Goal: Task Accomplishment & Management: Complete application form

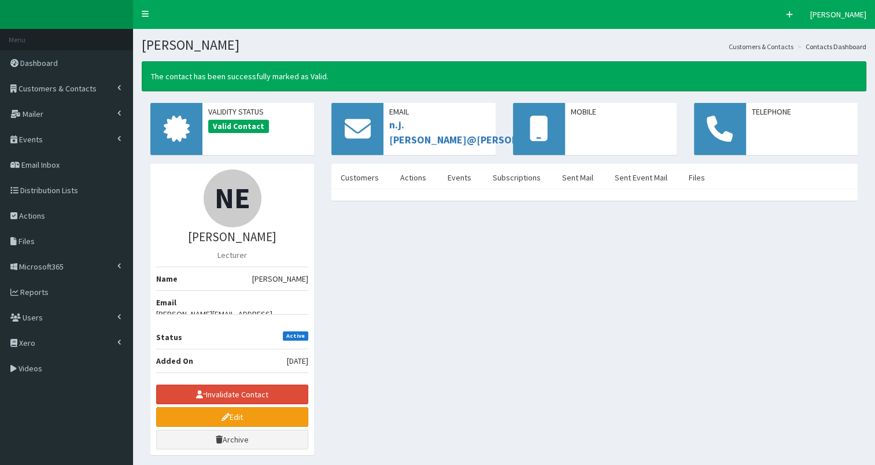
click at [74, 88] on span "Customers & Contacts" at bounding box center [58, 88] width 78 height 10
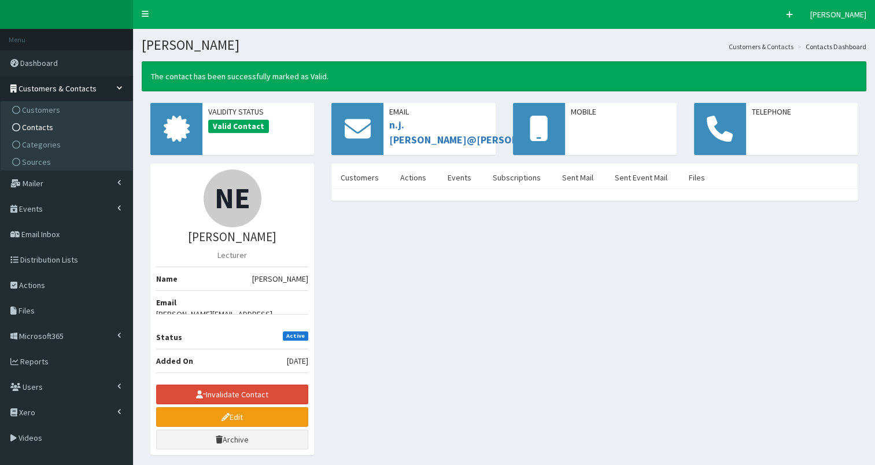
click at [60, 127] on link "Contacts" at bounding box center [67, 127] width 129 height 17
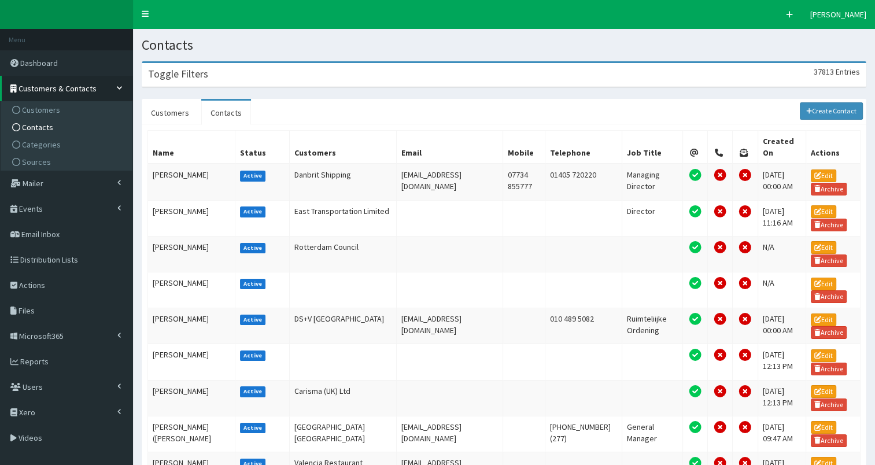
click at [242, 77] on div "Toggle Filters 37813 Entries" at bounding box center [503, 75] width 723 height 24
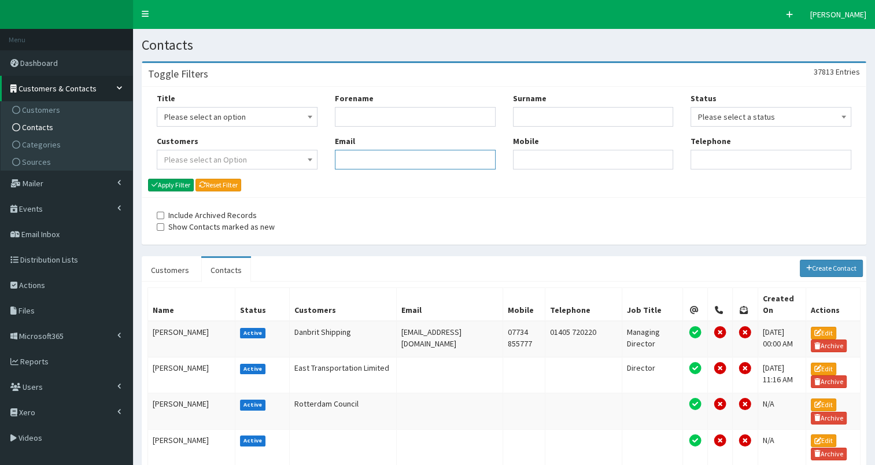
drag, startPoint x: 371, startPoint y: 159, endPoint x: 370, endPoint y: 152, distance: 7.7
click at [371, 158] on input "Email" at bounding box center [415, 160] width 161 height 20
paste input "[EMAIL_ADDRESS][DOMAIN_NAME]"
type input "[EMAIL_ADDRESS][DOMAIN_NAME]"
click at [175, 186] on button "Apply Filter" at bounding box center [171, 185] width 46 height 13
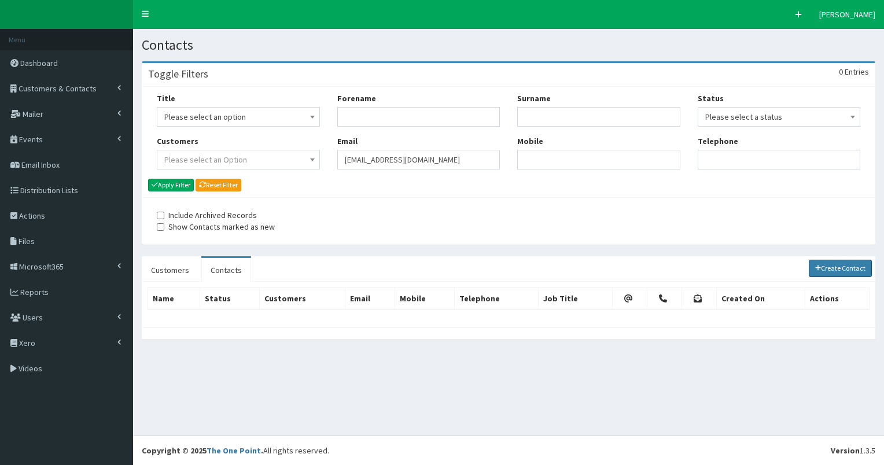
click at [844, 271] on link "Create Contact" at bounding box center [841, 268] width 64 height 17
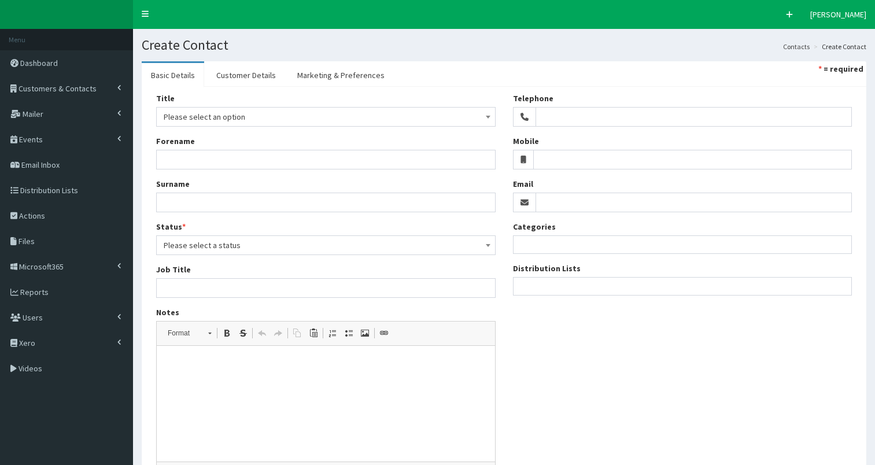
select select
click at [562, 205] on input "Email" at bounding box center [694, 203] width 317 height 20
paste input "[EMAIL_ADDRESS][DOMAIN_NAME]"
type input "[EMAIL_ADDRESS][DOMAIN_NAME]"
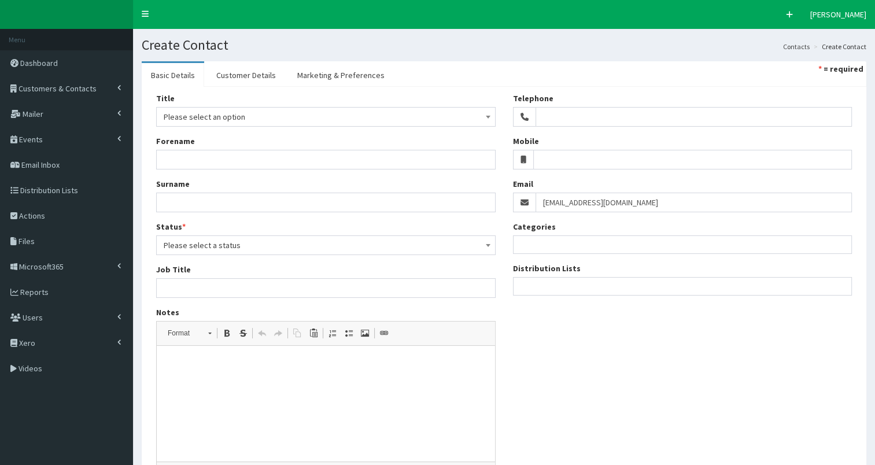
click at [562, 283] on ul at bounding box center [683, 285] width 338 height 14
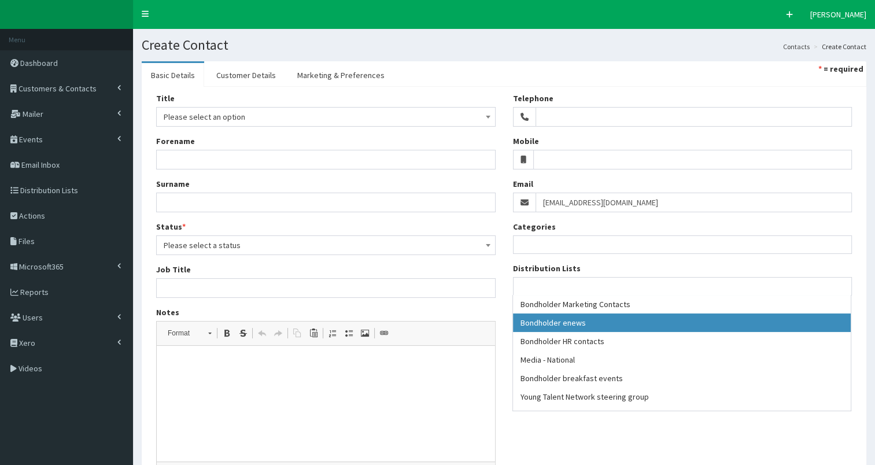
select select "79"
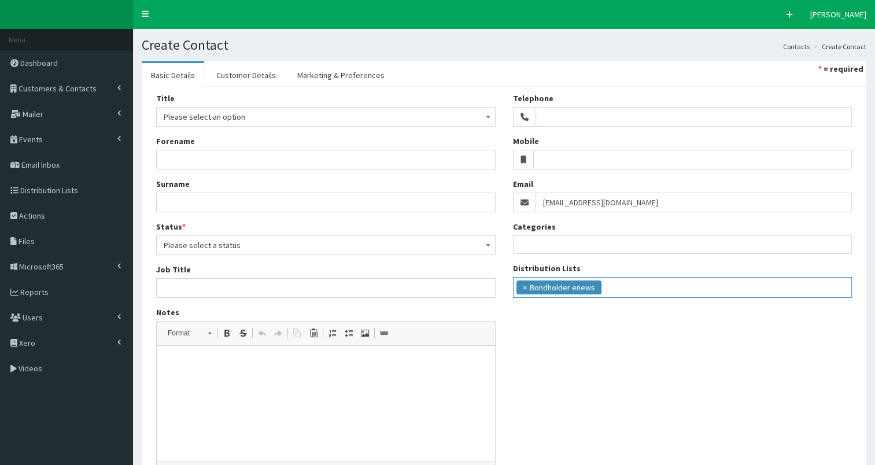
click at [623, 283] on ul "× Bondholder enews" at bounding box center [683, 286] width 338 height 17
click at [744, 289] on ul "× Bondholder enews × Bondholder breakfast events" at bounding box center [683, 286] width 338 height 17
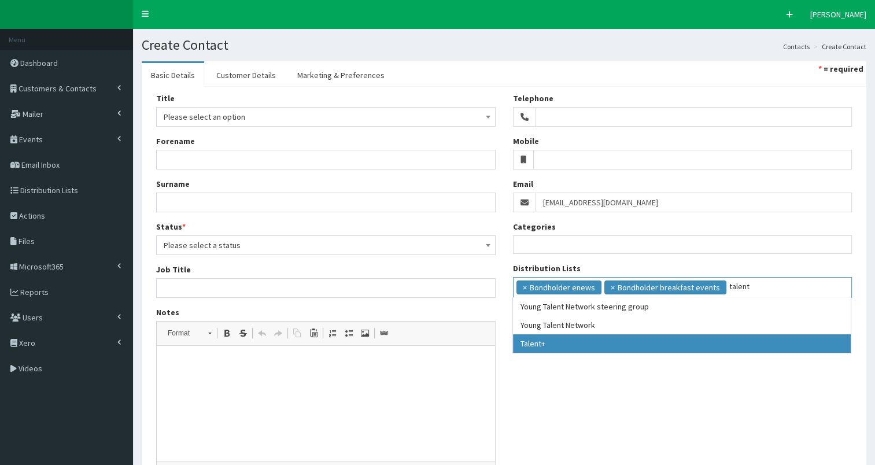
type input "talent"
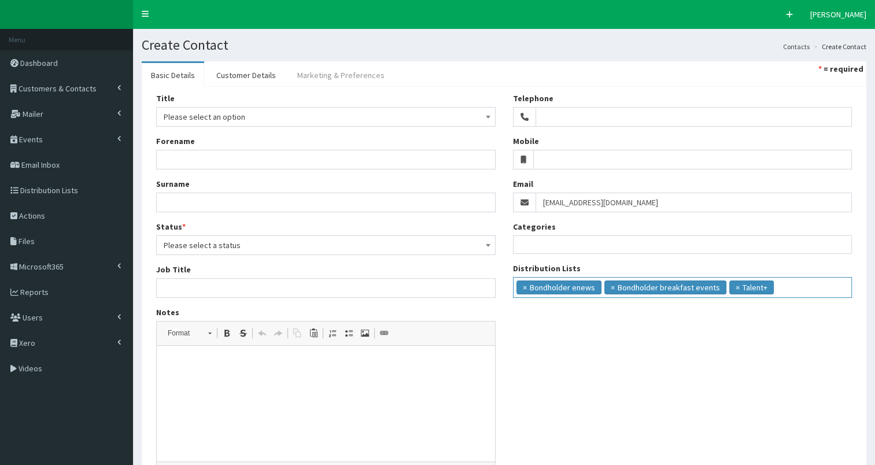
click at [348, 75] on link "Marketing & Preferences" at bounding box center [341, 75] width 106 height 24
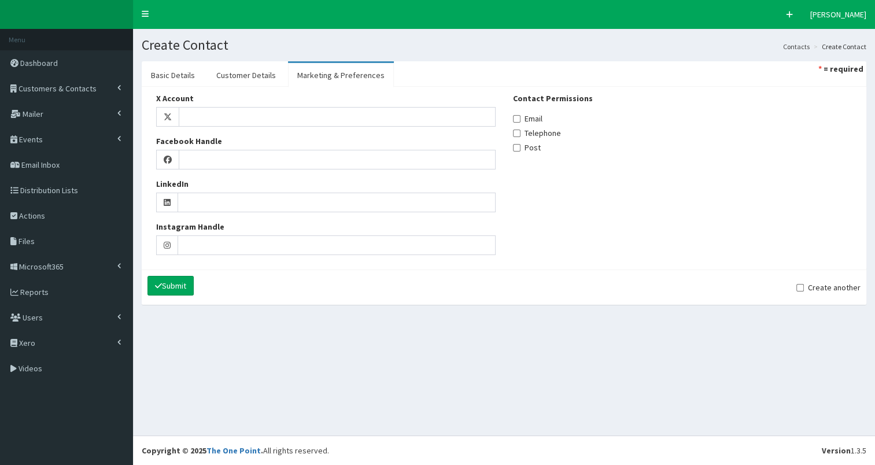
click at [537, 119] on label "Email" at bounding box center [527, 119] width 29 height 12
click at [521, 119] on input "Email" at bounding box center [517, 119] width 8 height 8
checkbox input "true"
click at [235, 73] on link "Customer Details" at bounding box center [246, 75] width 78 height 24
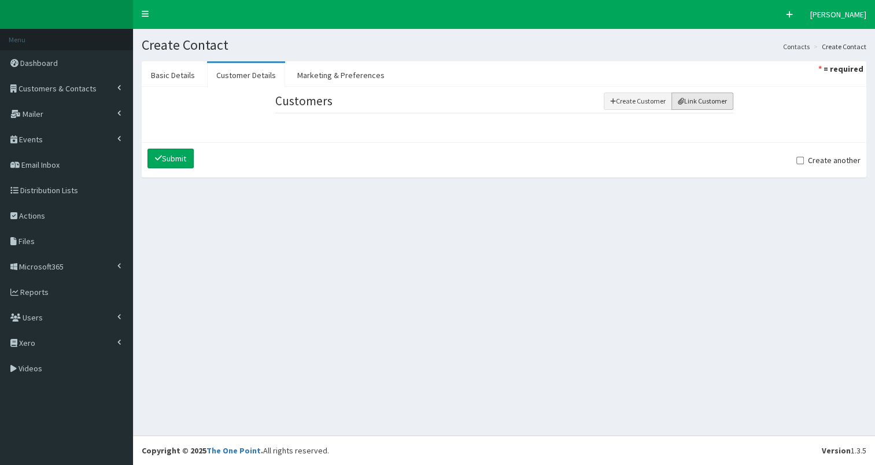
click at [688, 99] on button "Link Customer" at bounding box center [702, 101] width 62 height 17
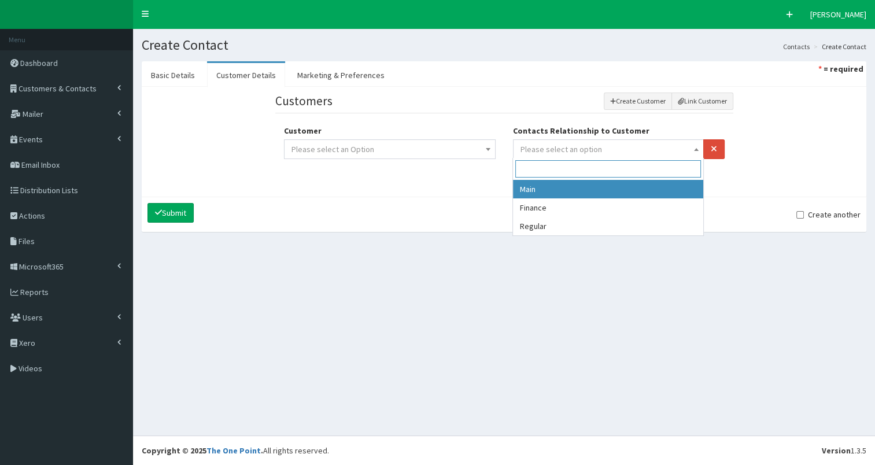
click at [600, 145] on span "Please select an option" at bounding box center [609, 149] width 176 height 16
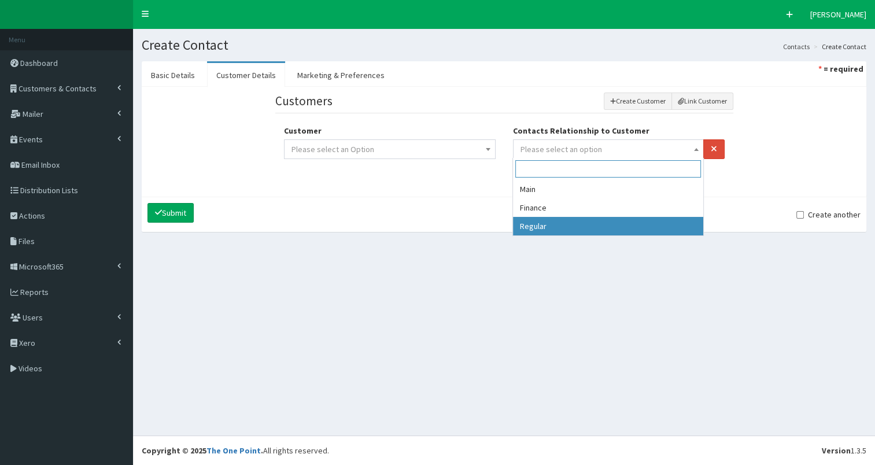
select select "3"
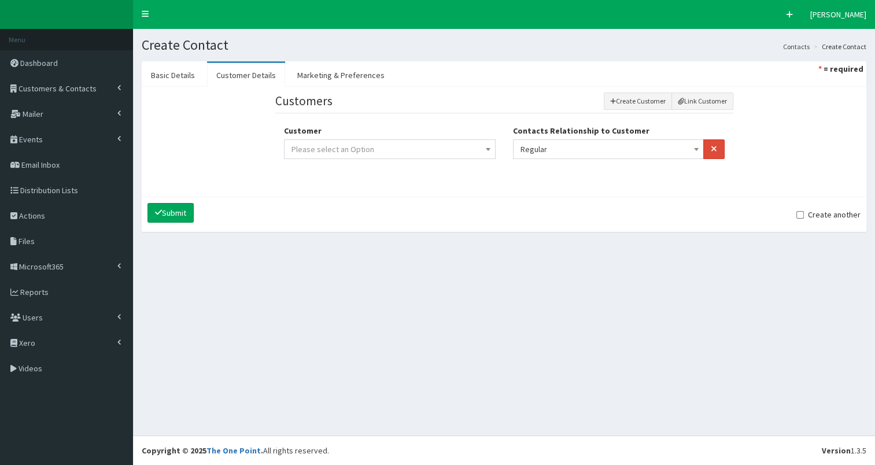
click at [457, 152] on span "Please select an Option" at bounding box center [389, 149] width 197 height 16
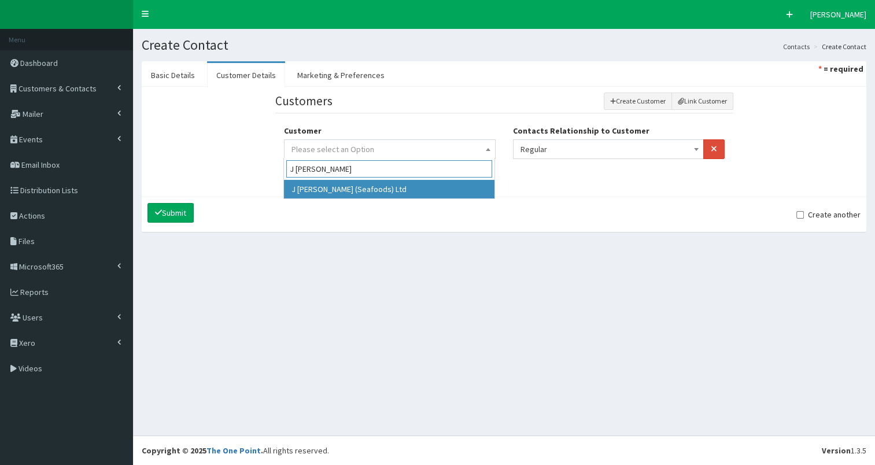
type input "J Marr"
drag, startPoint x: 353, startPoint y: 187, endPoint x: 295, endPoint y: 170, distance: 60.4
select select "343"
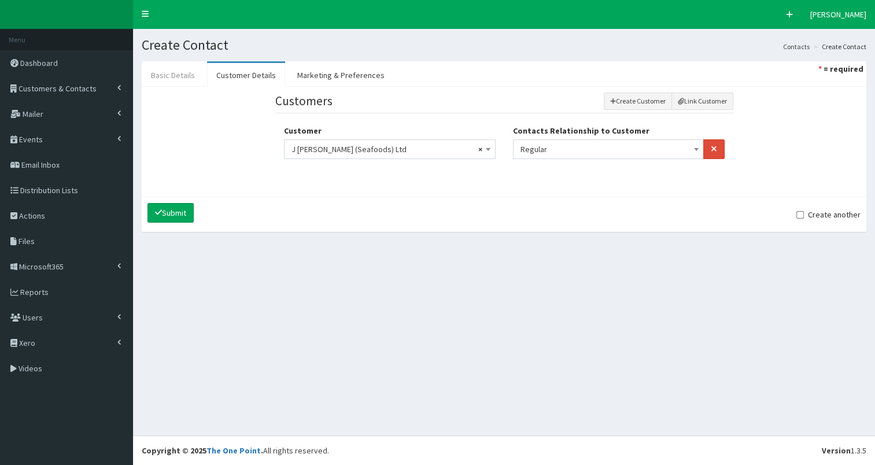
click at [180, 75] on link "Basic Details" at bounding box center [173, 75] width 62 height 24
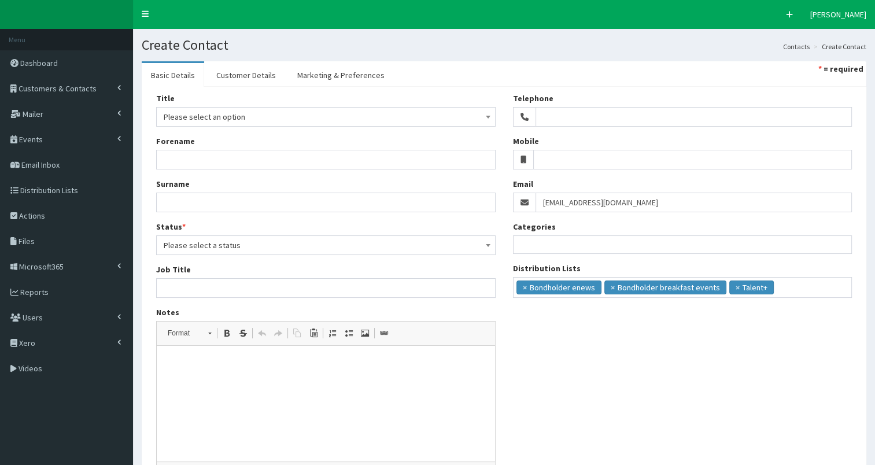
click at [203, 113] on span "Please select an option" at bounding box center [326, 117] width 324 height 16
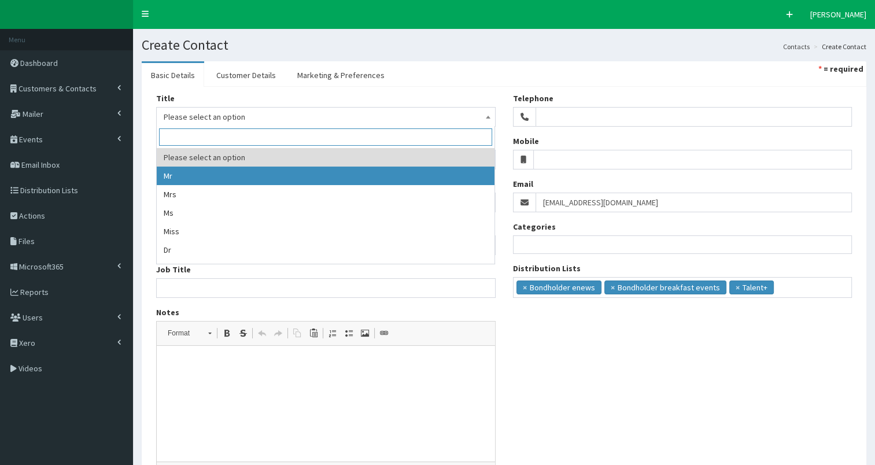
drag, startPoint x: 204, startPoint y: 178, endPoint x: 176, endPoint y: 164, distance: 31.3
select select "1"
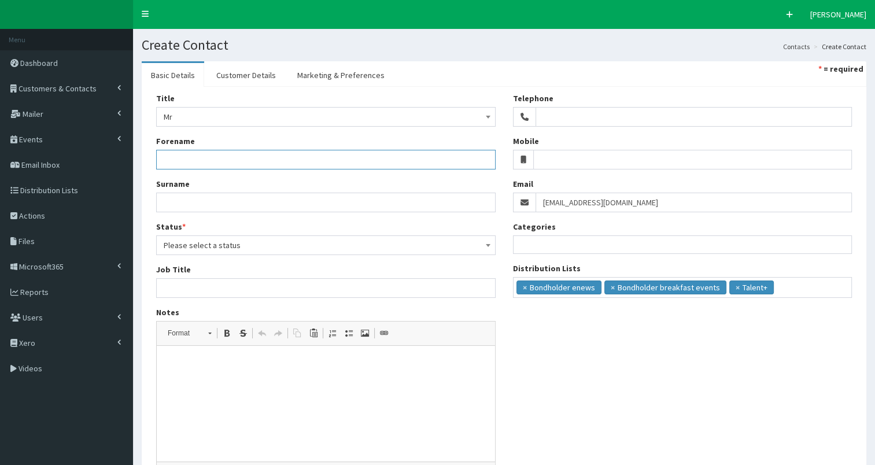
click at [176, 157] on input "Forename" at bounding box center [325, 160] width 339 height 20
type input "Tom"
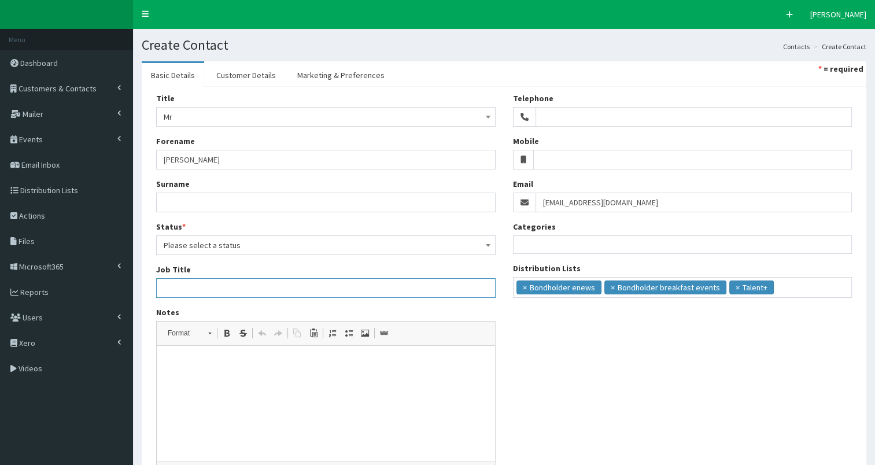
click at [182, 287] on input "Job Title" at bounding box center [325, 288] width 339 height 20
paste input "Business Partner Lead - Brand & Marketing"
type input "Business Partner Lead - Brand & Marketing"
click at [228, 241] on span "Please select a status" at bounding box center [326, 245] width 324 height 16
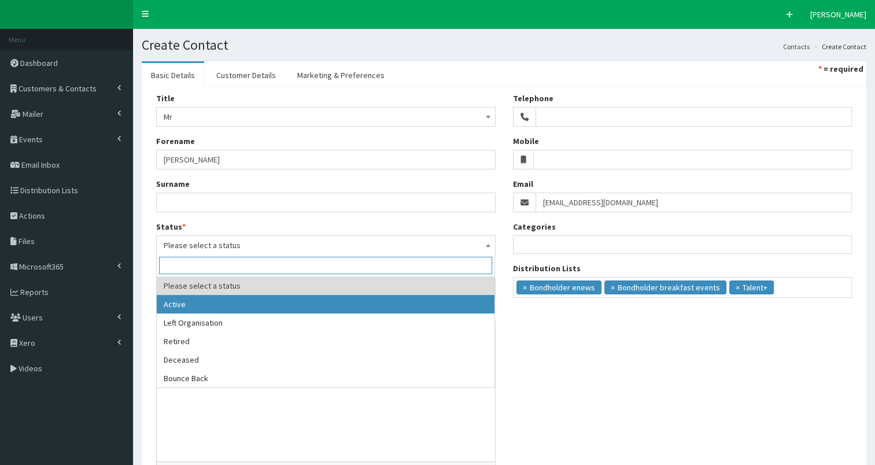
select select "1"
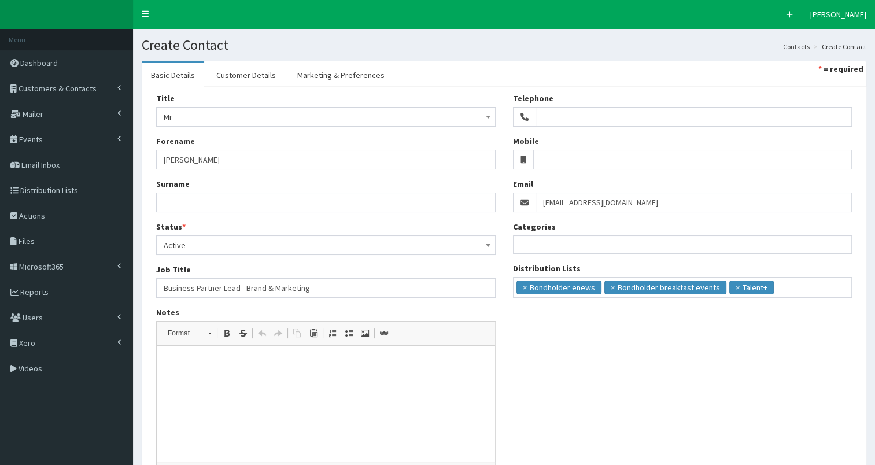
click at [795, 285] on input "search" at bounding box center [798, 286] width 43 height 12
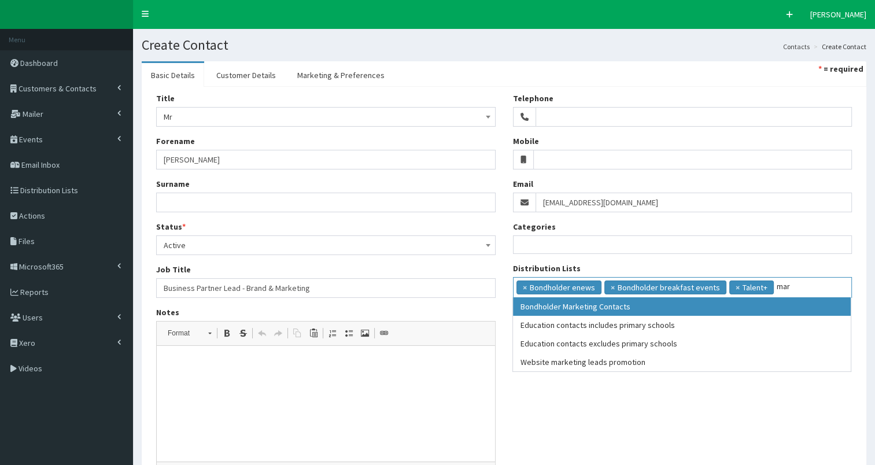
type input "mar"
select select "18"
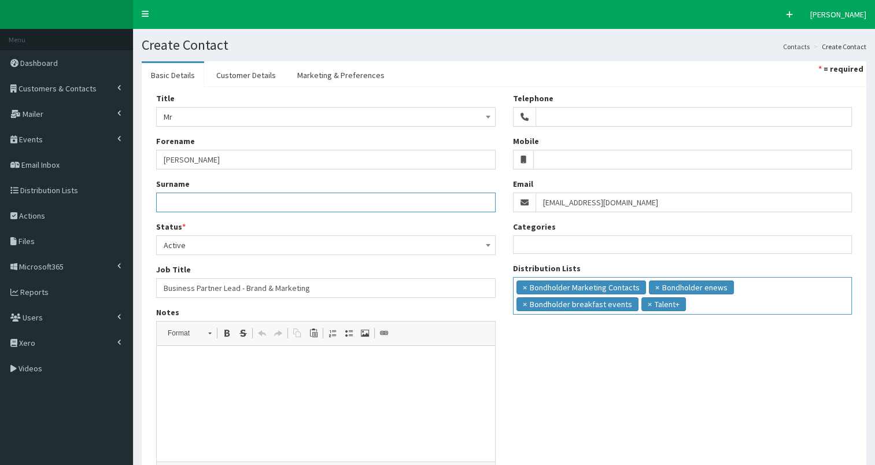
click at [167, 201] on input "Surname" at bounding box center [325, 203] width 339 height 20
paste input "Wycks"
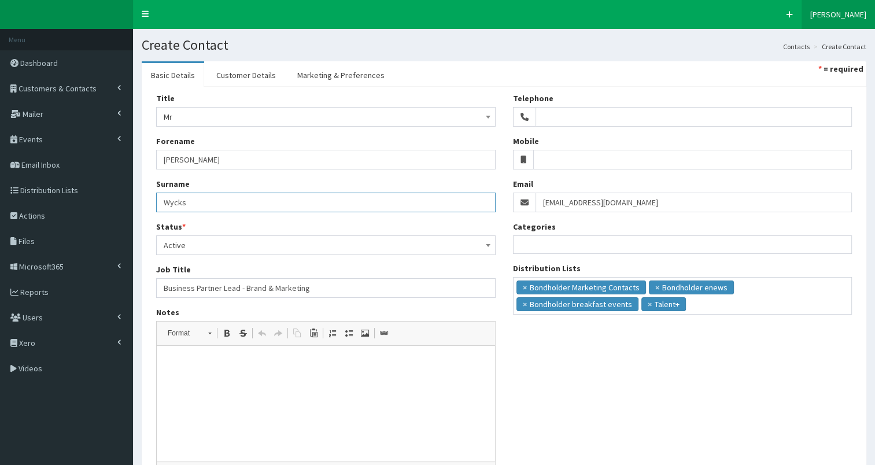
type input "Wycks"
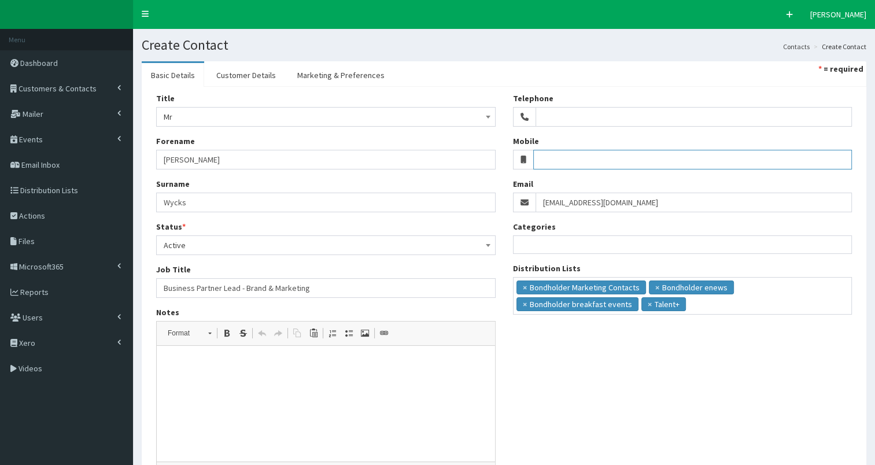
click at [587, 162] on input "Mobile" at bounding box center [692, 160] width 319 height 20
paste input "+44 7345 477625"
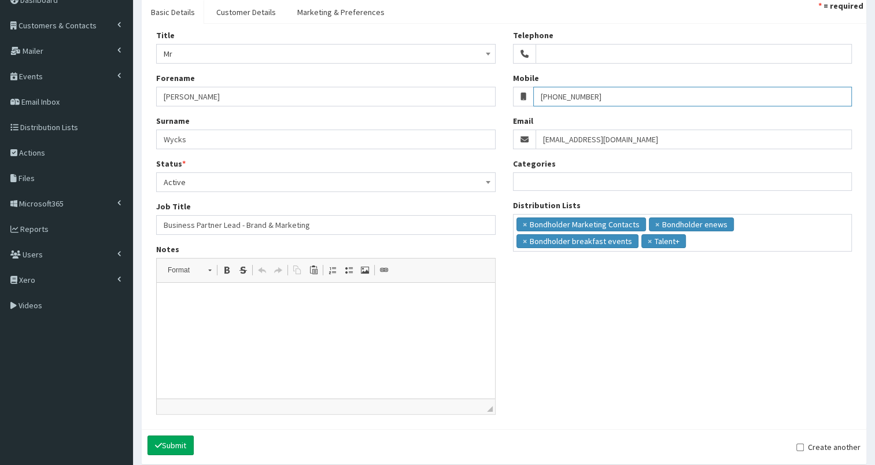
scroll to position [111, 0]
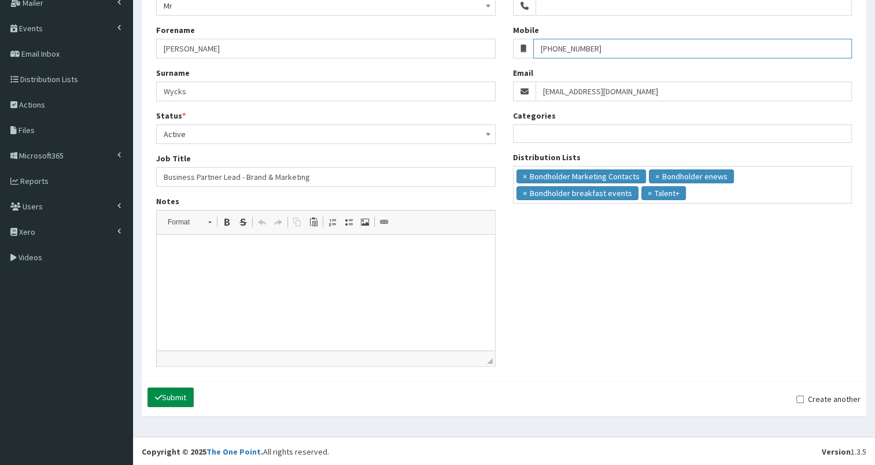
type input "+44 7345 477625"
click at [183, 394] on button "Submit" at bounding box center [170, 397] width 46 height 20
